Goal: Find specific page/section: Find specific page/section

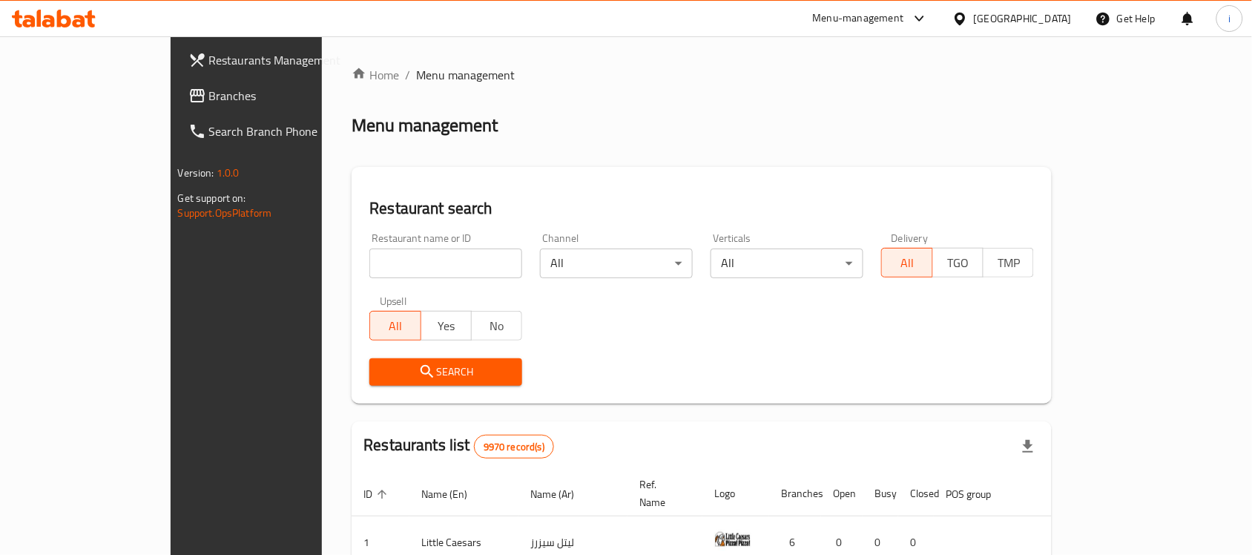
click at [209, 93] on span "Branches" at bounding box center [288, 96] width 159 height 18
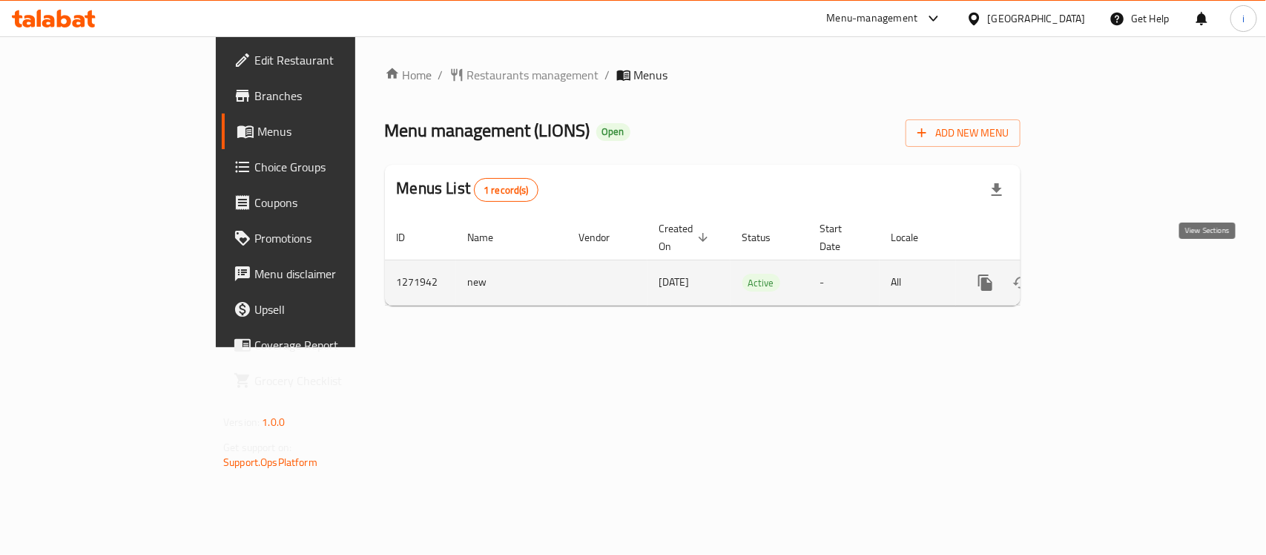
click at [1101, 274] on icon "enhanced table" at bounding box center [1092, 283] width 18 height 18
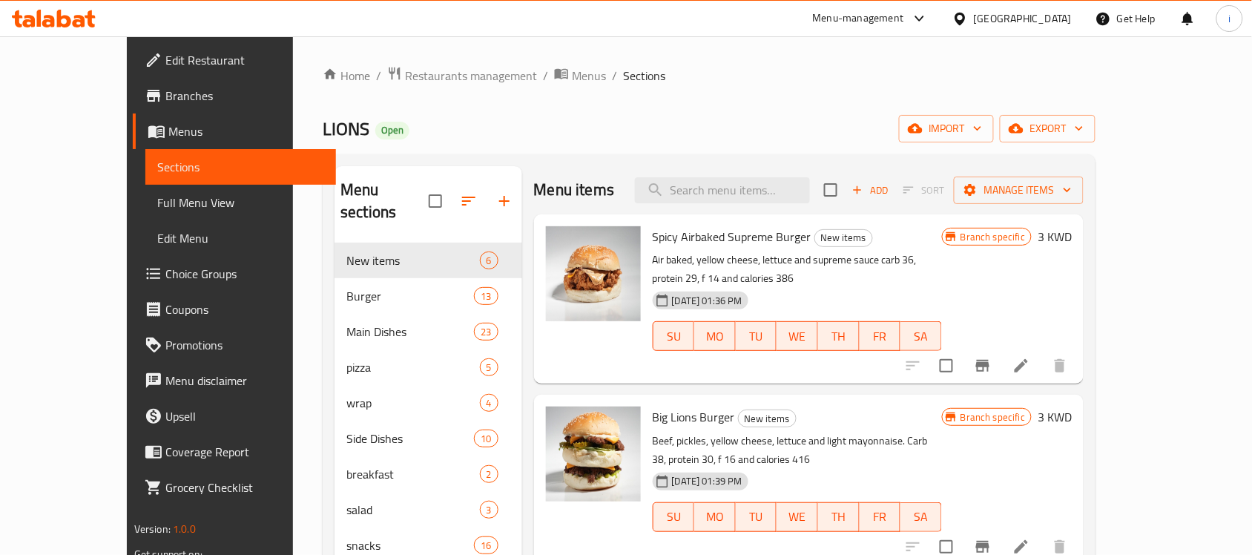
click at [165, 273] on span "Choice Groups" at bounding box center [244, 274] width 159 height 18
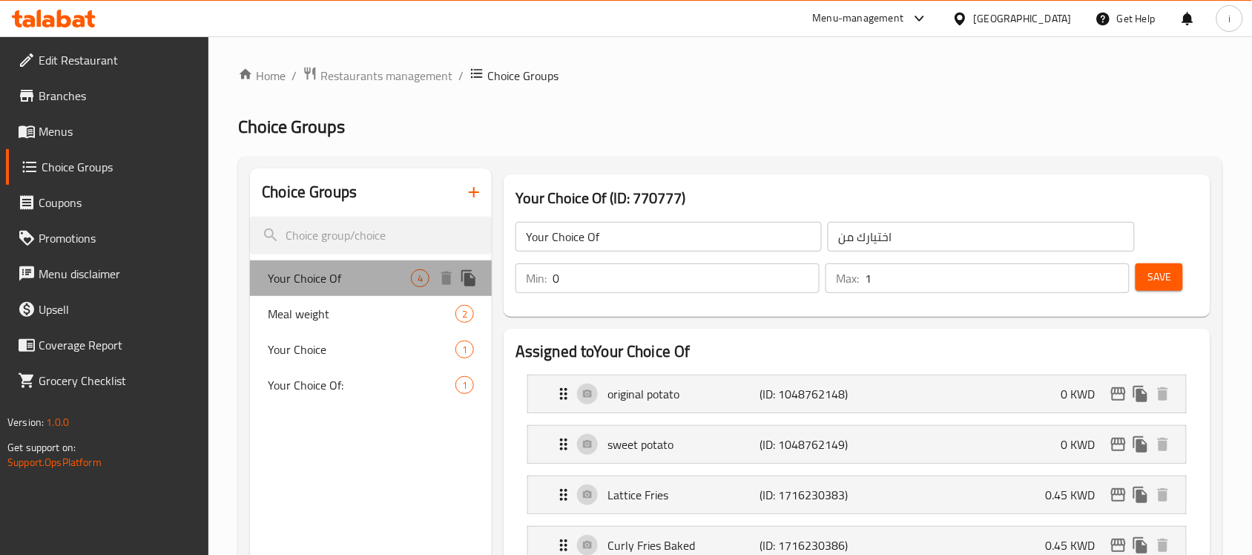
click at [334, 283] on span "Your Choice Of" at bounding box center [339, 278] width 143 height 18
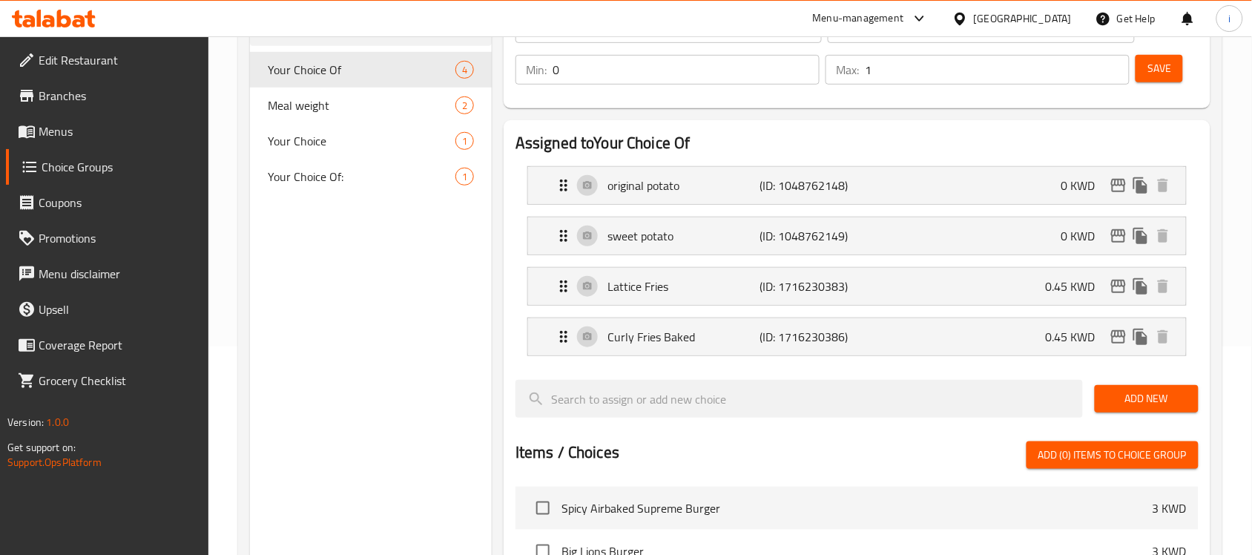
scroll to position [168, 0]
